Goal: Find contact information: Obtain details needed to contact an individual or organization

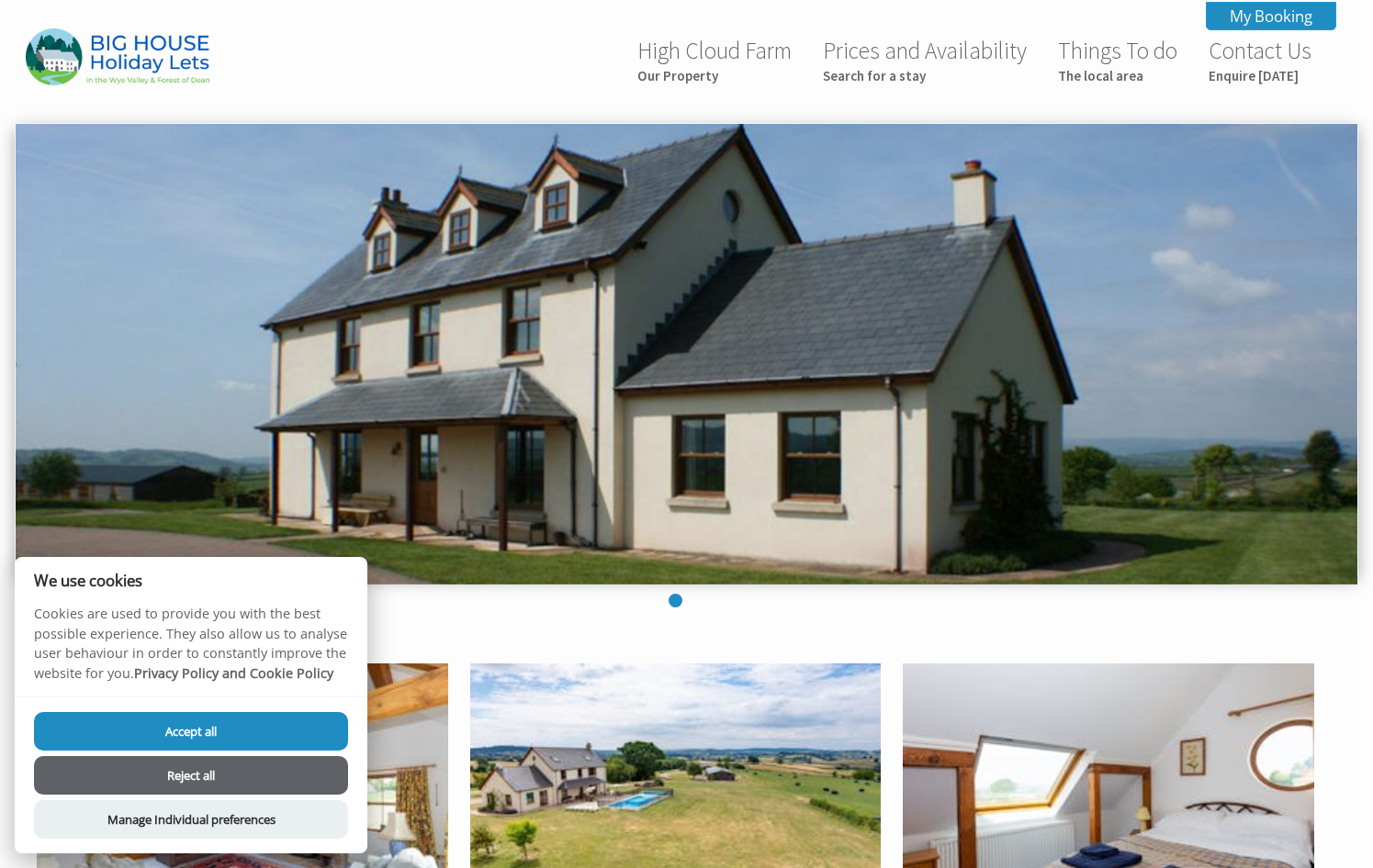
click at [196, 766] on button "Reject all" at bounding box center [191, 776] width 314 height 38
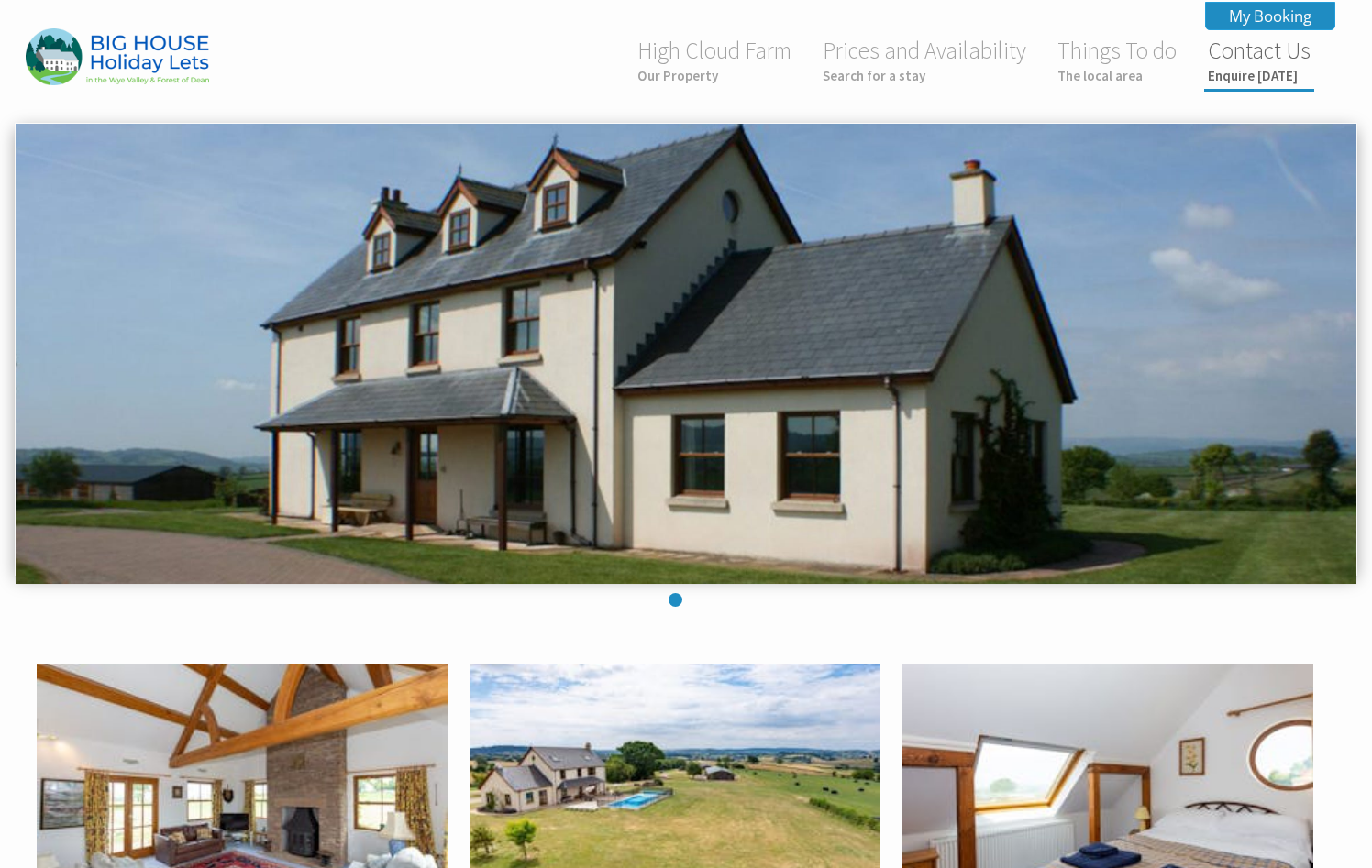
click at [1271, 62] on link "Contact Us Enquire today" at bounding box center [1259, 60] width 103 height 49
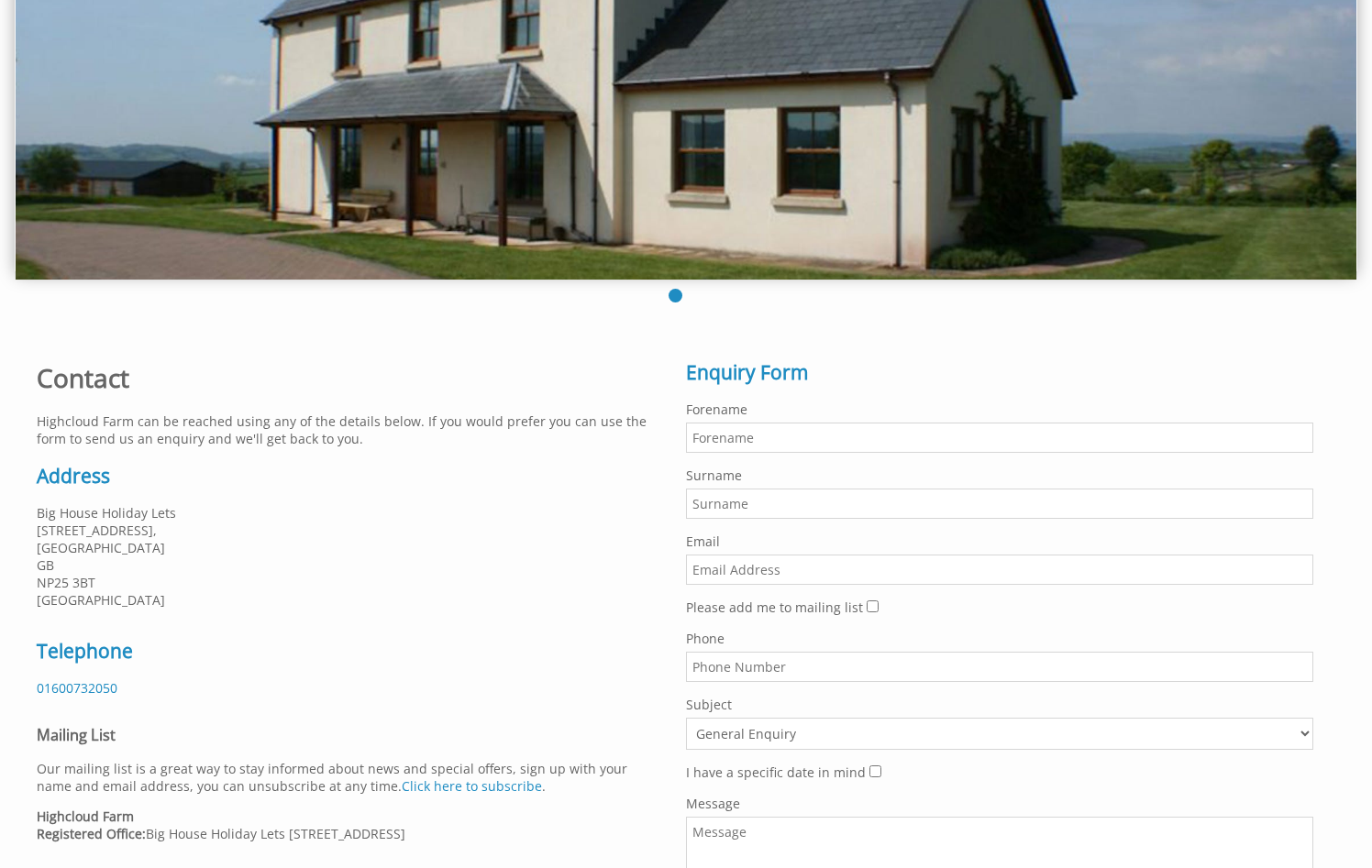
scroll to position [275, 0]
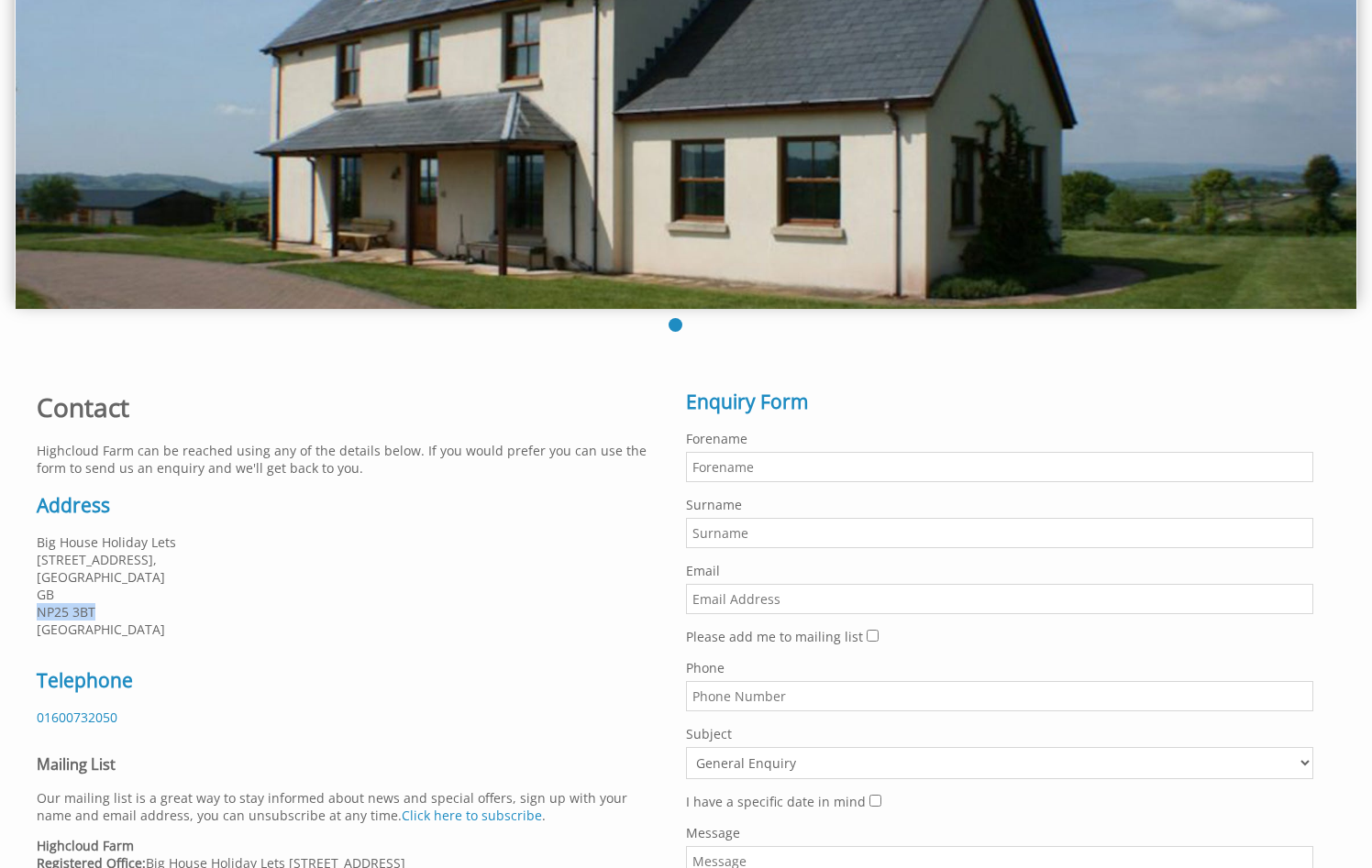
drag, startPoint x: 109, startPoint y: 611, endPoint x: 33, endPoint y: 609, distance: 76.0
click at [33, 609] on div "Contact Highcloud Farm can be reached using any of the details below. If you wo…" at bounding box center [350, 628] width 649 height 512
copy p "NP25 3BT"
